Goal: Task Accomplishment & Management: Manage account settings

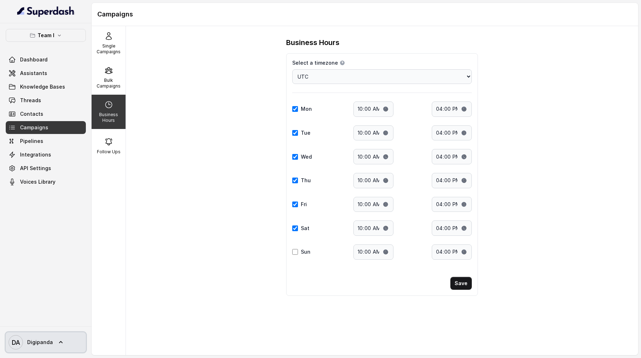
select select "UTC"
click at [48, 349] on span "DA Digipanda" at bounding box center [31, 342] width 44 height 14
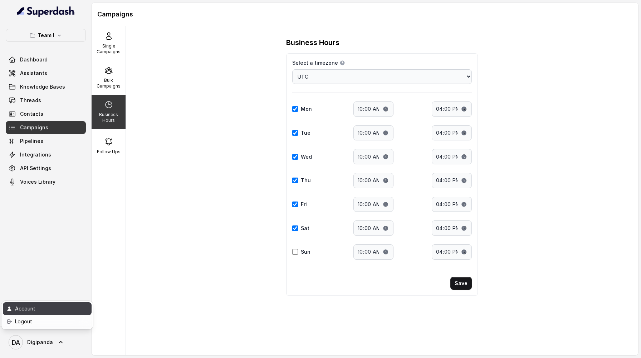
click at [52, 306] on div "Account" at bounding box center [45, 309] width 61 height 9
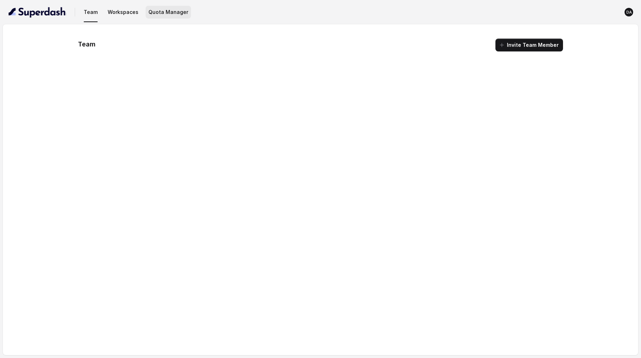
click at [168, 17] on button "Quota Manager" at bounding box center [168, 12] width 45 height 13
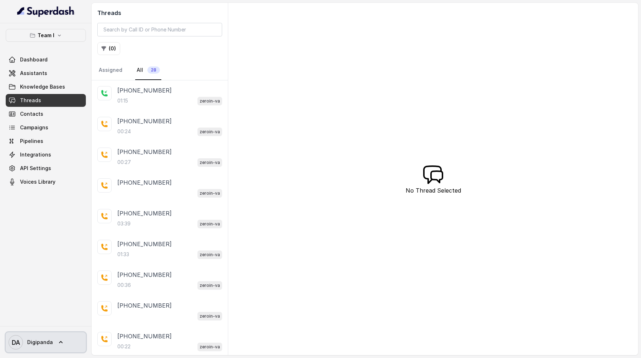
click at [53, 343] on link "DA Digipanda" at bounding box center [46, 343] width 80 height 20
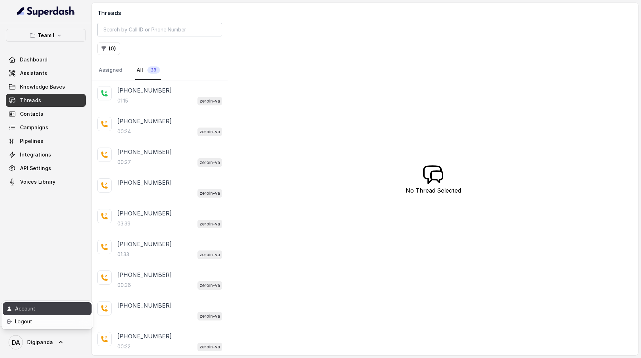
click at [53, 311] on div "Account" at bounding box center [45, 309] width 61 height 9
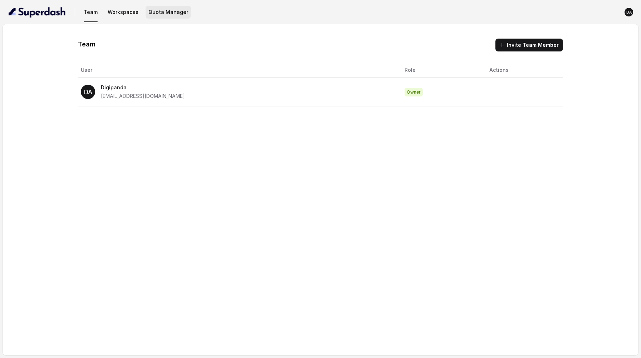
click at [167, 10] on button "Quota Manager" at bounding box center [168, 12] width 45 height 13
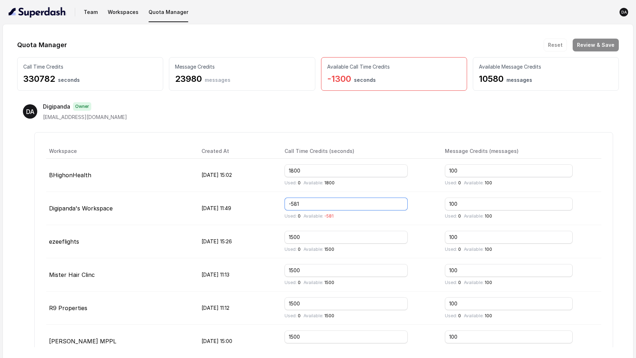
drag, startPoint x: 339, startPoint y: 201, endPoint x: 280, endPoint y: 201, distance: 58.3
click at [280, 201] on tr "Digipanda's Workspace Jul 24, 2025, 11:49 -581 Used: 0 Available: -581 100 Used…" at bounding box center [323, 208] width 555 height 33
type input "0"
click at [329, 173] on input "1800" at bounding box center [345, 171] width 123 height 13
drag, startPoint x: 330, startPoint y: 170, endPoint x: 281, endPoint y: 178, distance: 50.0
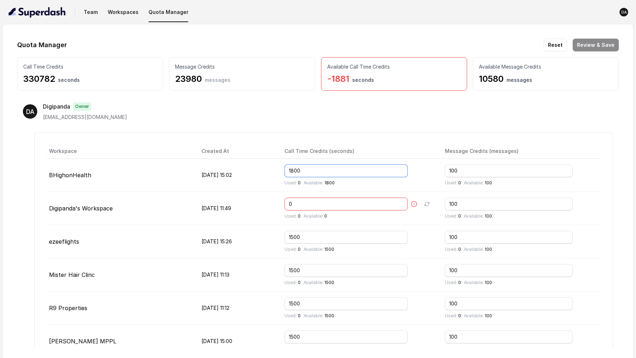
click at [281, 178] on tr "BHighonHealth Oct 01, 2025, 15:02 1800 Used: 0 Available: 1800 100 Used: 0 Avai…" at bounding box center [323, 175] width 555 height 33
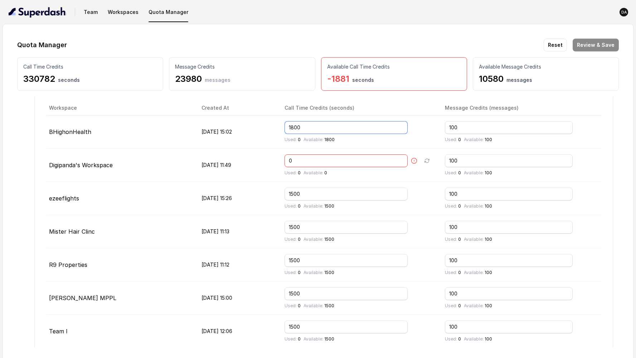
scroll to position [44, 0]
drag, startPoint x: 322, startPoint y: 194, endPoint x: 273, endPoint y: 190, distance: 48.8
click at [273, 190] on tr "ezeeflights Aug 11, 2025, 15:26 1500 Used: 0 Available: 1500 100 Used: 0 Availa…" at bounding box center [323, 197] width 555 height 33
type input "0"
click at [279, 210] on td "Aug 11, 2025, 15:26" at bounding box center [237, 197] width 83 height 33
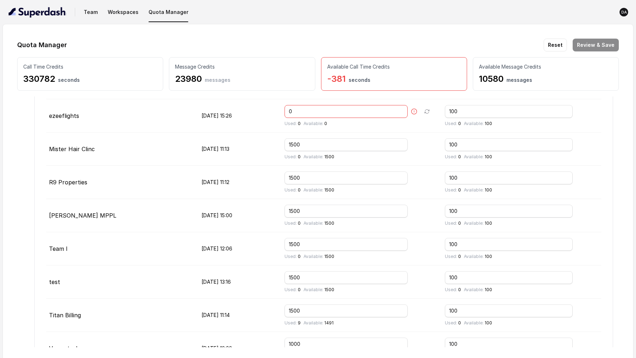
scroll to position [139, 0]
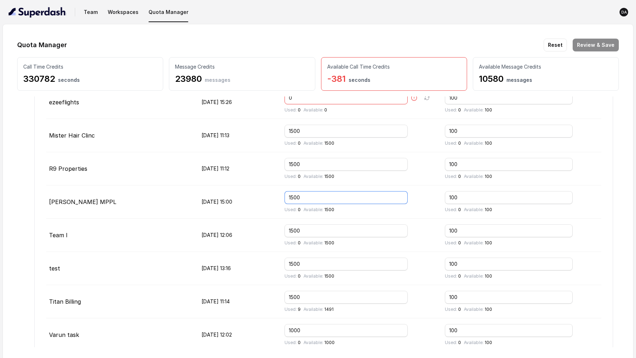
drag, startPoint x: 326, startPoint y: 195, endPoint x: 301, endPoint y: 192, distance: 24.5
click at [301, 192] on td "1500 Used: 0 Available: 1500" at bounding box center [359, 202] width 160 height 33
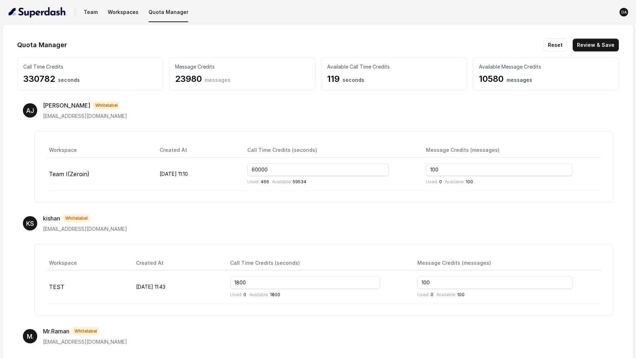
scroll to position [629, 0]
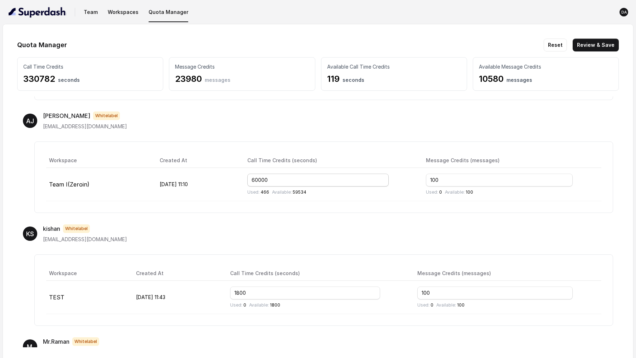
type input "1000"
click at [294, 179] on input "60000" at bounding box center [317, 180] width 141 height 13
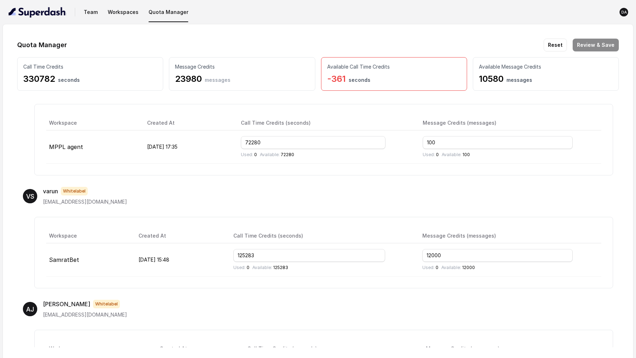
scroll to position [442, 0]
type input "60480"
drag, startPoint x: 283, startPoint y: 254, endPoint x: 249, endPoint y: 255, distance: 33.3
click at [249, 255] on tr "SamratBet Aug 07, 2025, 15:48 125283 Used: 0 Available: 125283 12000 Used: 0 Av…" at bounding box center [323, 258] width 555 height 33
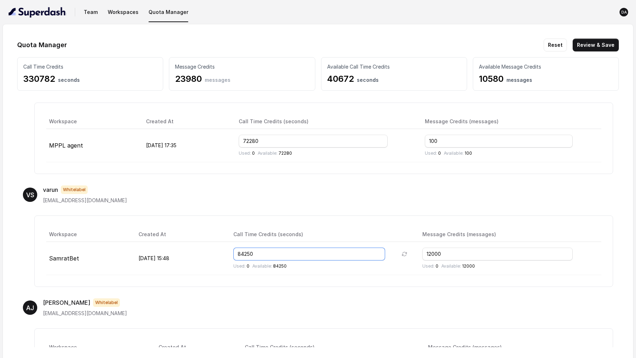
type input "84250"
click at [208, 207] on div "VS varun Whitelabel info@sgenterprises.tech Workspace Created At Call Time Cred…" at bounding box center [317, 236] width 601 height 113
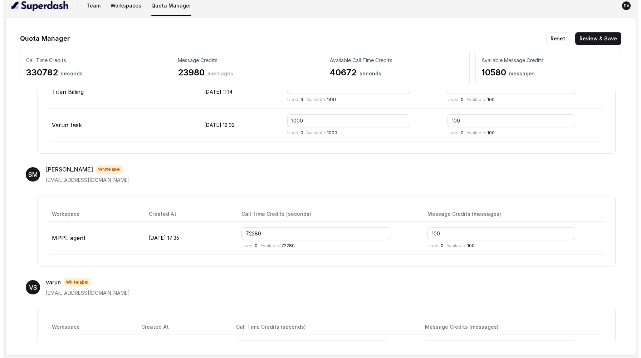
scroll to position [346, 0]
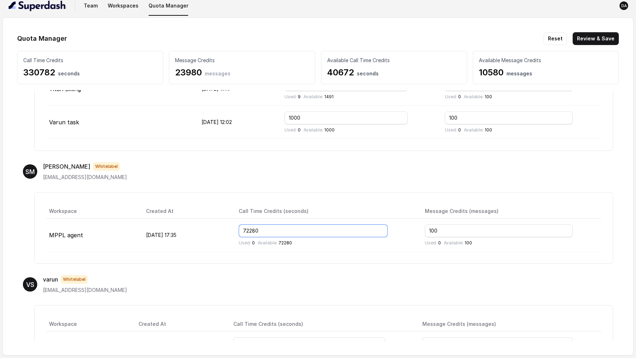
drag, startPoint x: 294, startPoint y: 229, endPoint x: 264, endPoint y: 226, distance: 30.2
click at [264, 226] on td "72280 Used: 0 Available: 72280" at bounding box center [326, 235] width 186 height 33
type input "6000"
click at [597, 42] on button "Review & Save" at bounding box center [595, 38] width 46 height 13
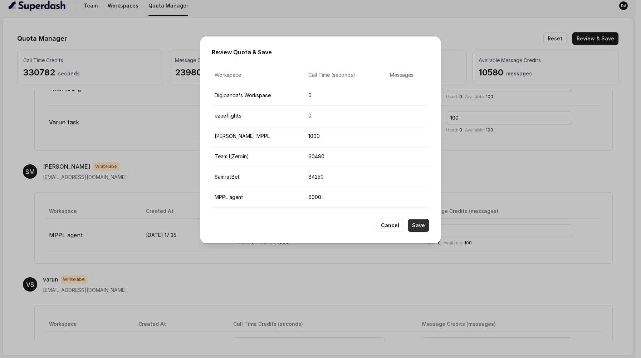
click at [424, 227] on button "Save" at bounding box center [418, 225] width 21 height 13
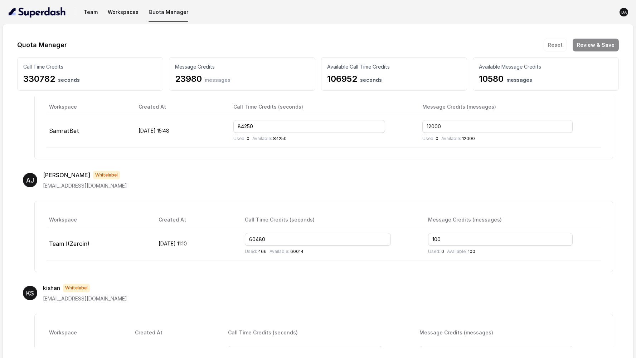
scroll to position [582, 0]
